Goal: Task Accomplishment & Management: Use online tool/utility

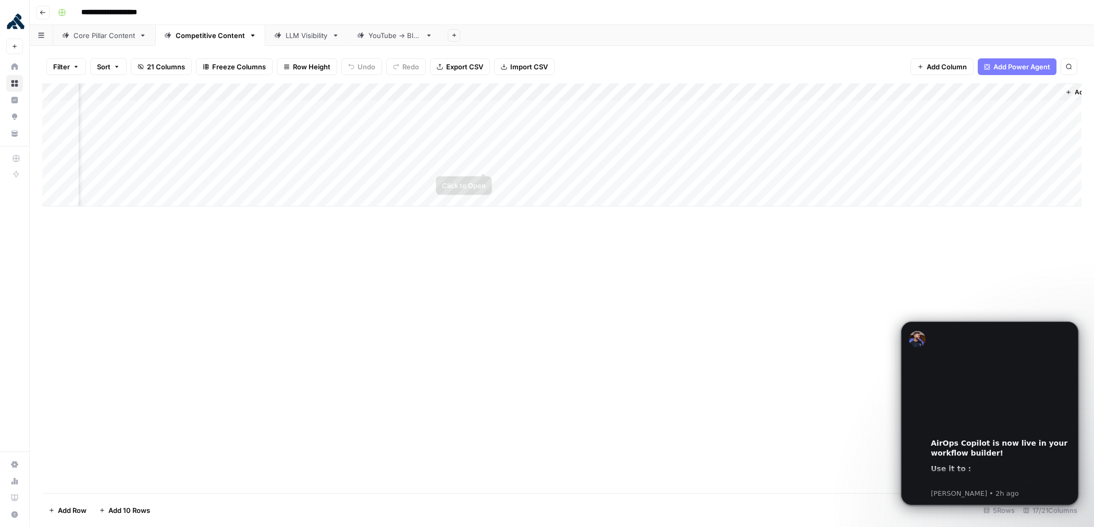
scroll to position [0, 636]
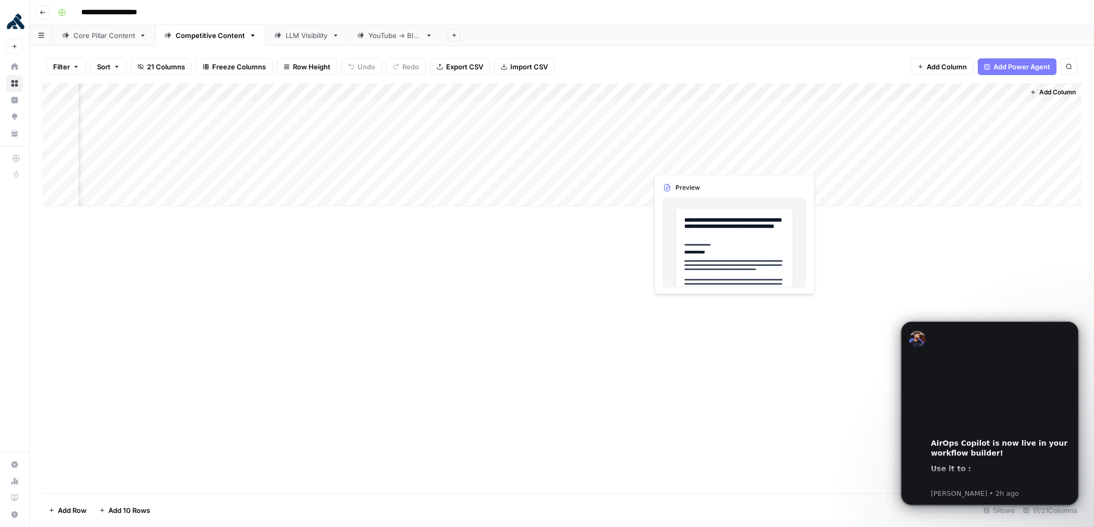
click at [677, 160] on div "Add Column" at bounding box center [562, 144] width 1040 height 123
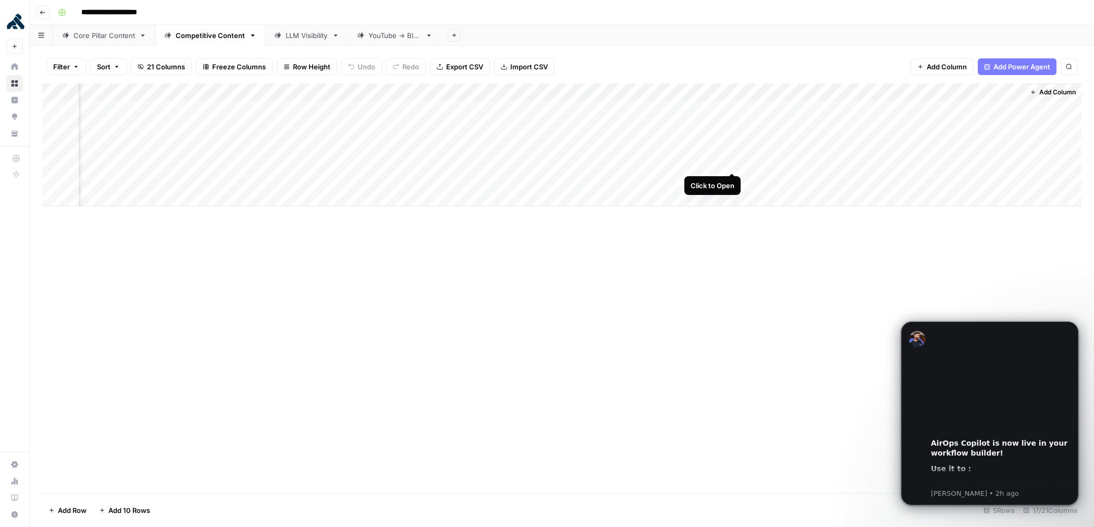
click at [731, 162] on div "Add Column" at bounding box center [562, 144] width 1040 height 123
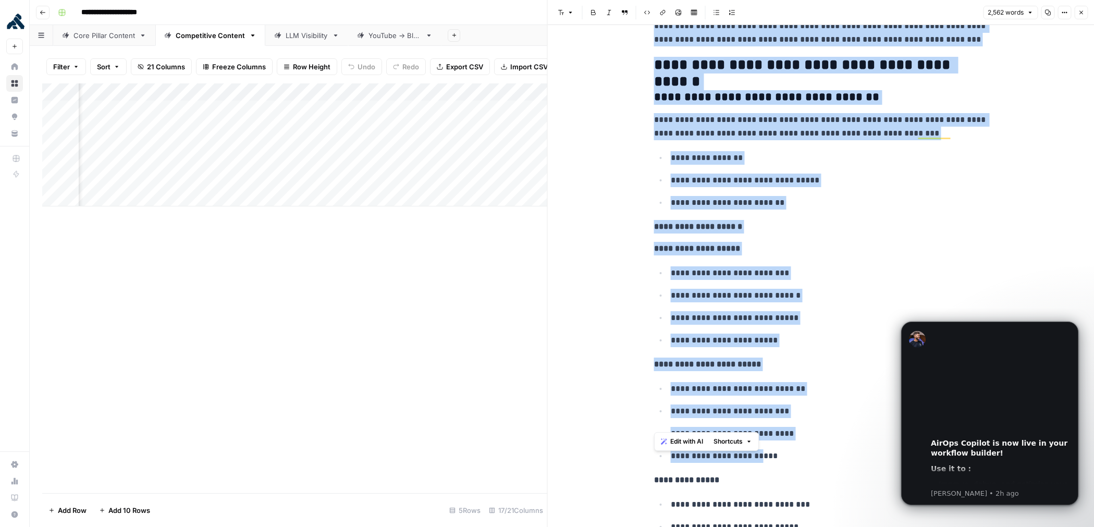
scroll to position [6935, 0]
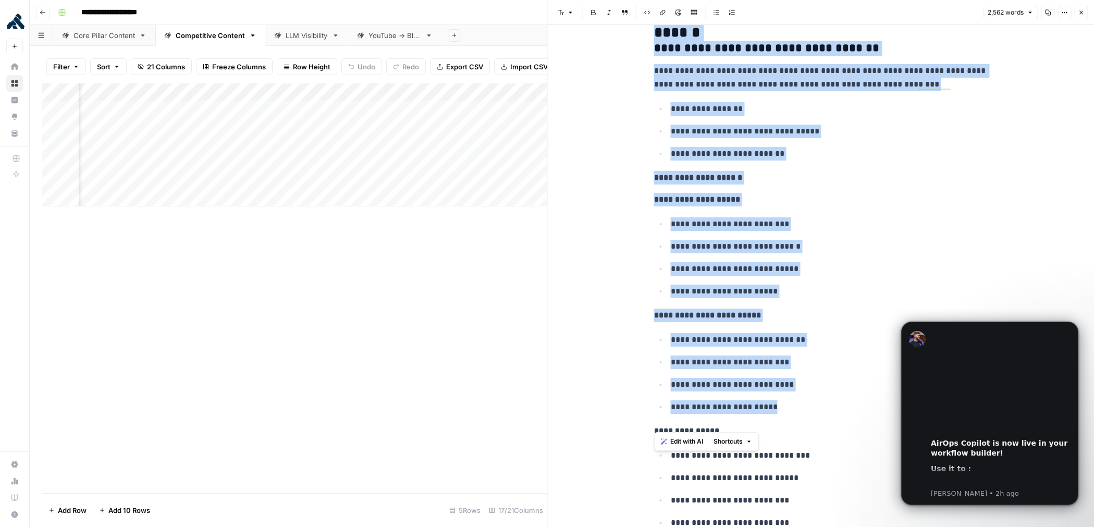
drag, startPoint x: 704, startPoint y: 189, endPoint x: 739, endPoint y: 426, distance: 239.8
click at [1048, 10] on icon "button" at bounding box center [1048, 12] width 6 height 6
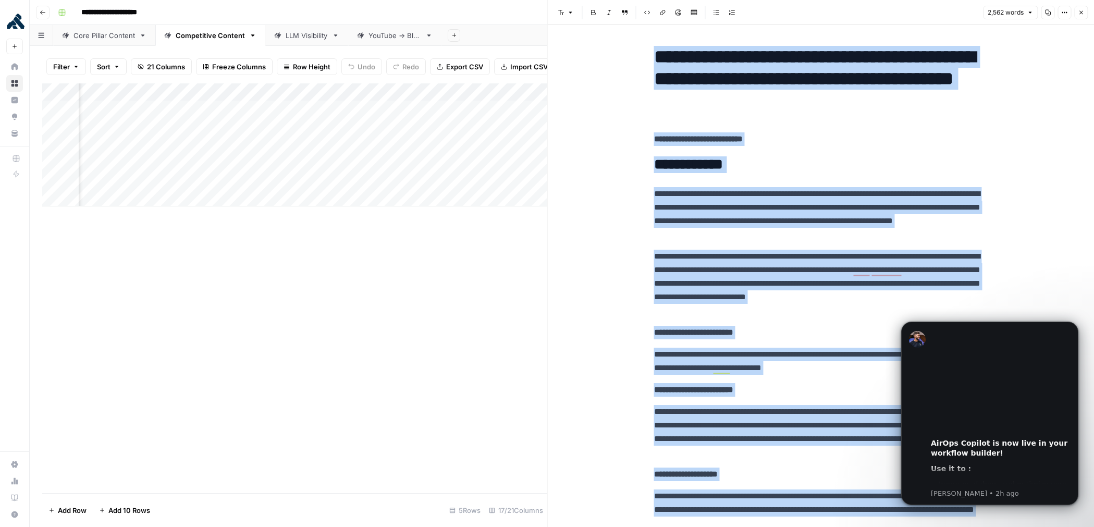
scroll to position [0, 887]
click at [1081, 9] on icon "button" at bounding box center [1081, 12] width 6 height 6
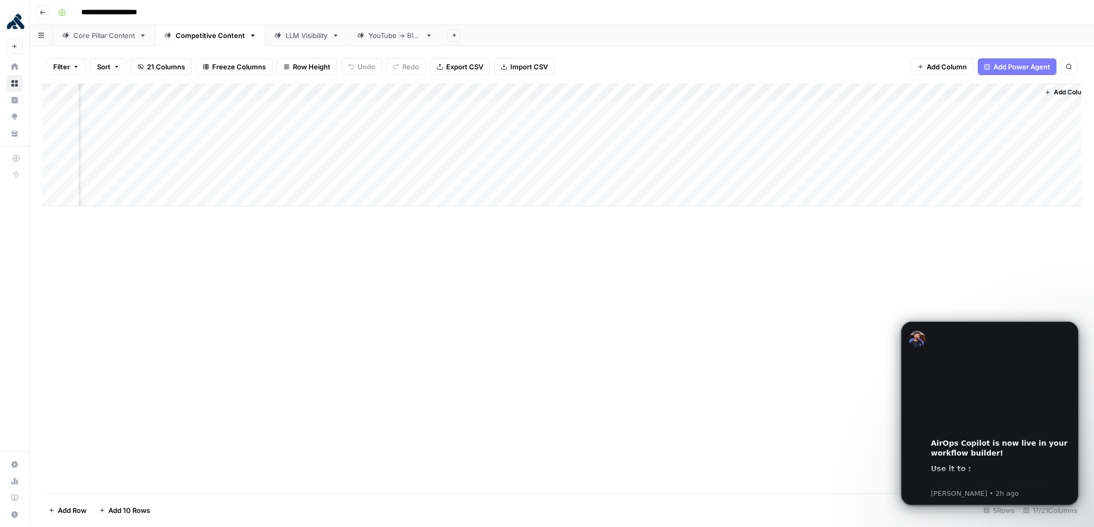
scroll to position [0, 636]
click at [687, 178] on div "Add Column" at bounding box center [562, 144] width 1040 height 123
click at [735, 179] on div "Add Column" at bounding box center [562, 144] width 1040 height 123
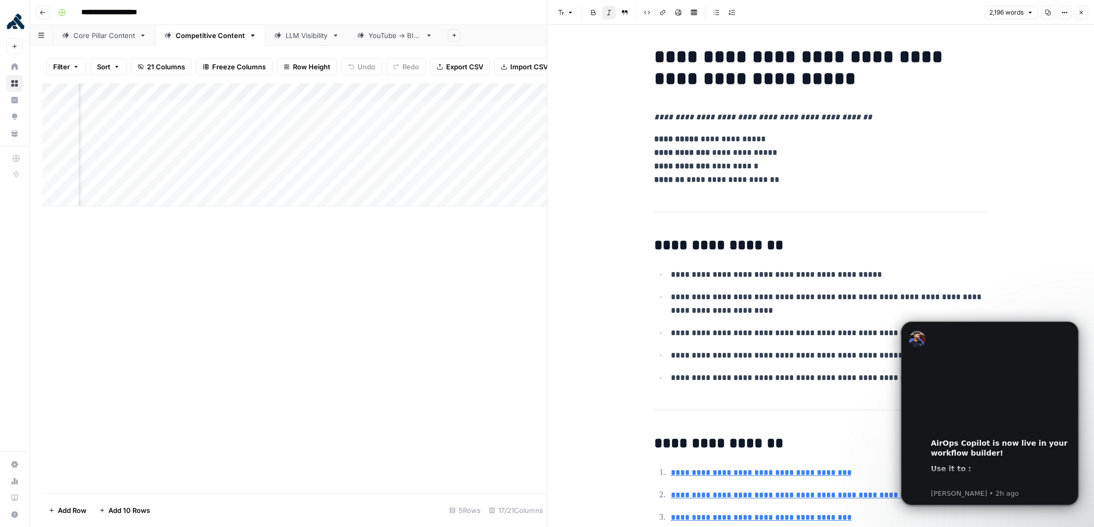
click at [734, 68] on h1 "**********" at bounding box center [821, 68] width 334 height 44
click at [1049, 10] on icon "button" at bounding box center [1048, 12] width 6 height 6
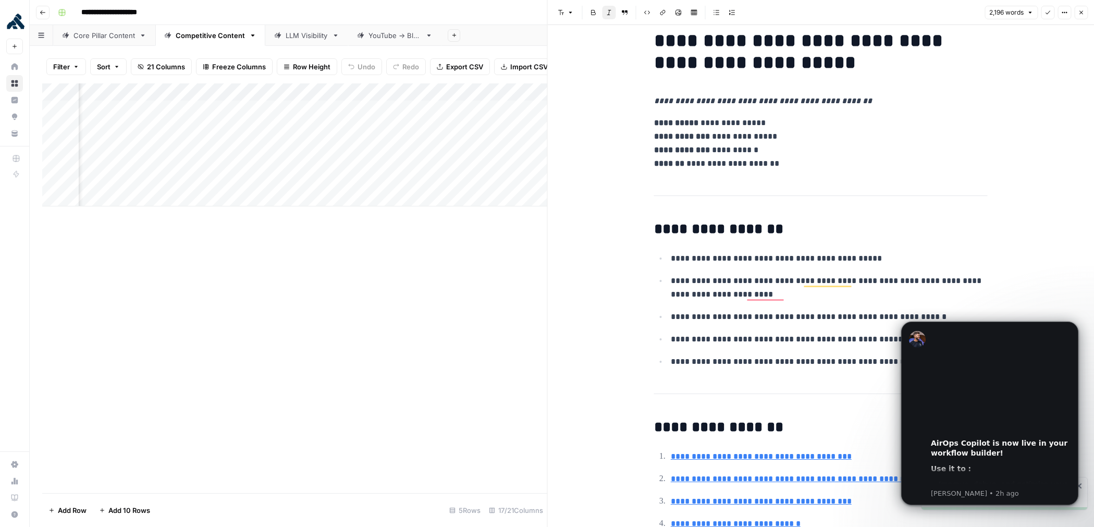
scroll to position [16, 0]
